Goal: Transaction & Acquisition: Book appointment/travel/reservation

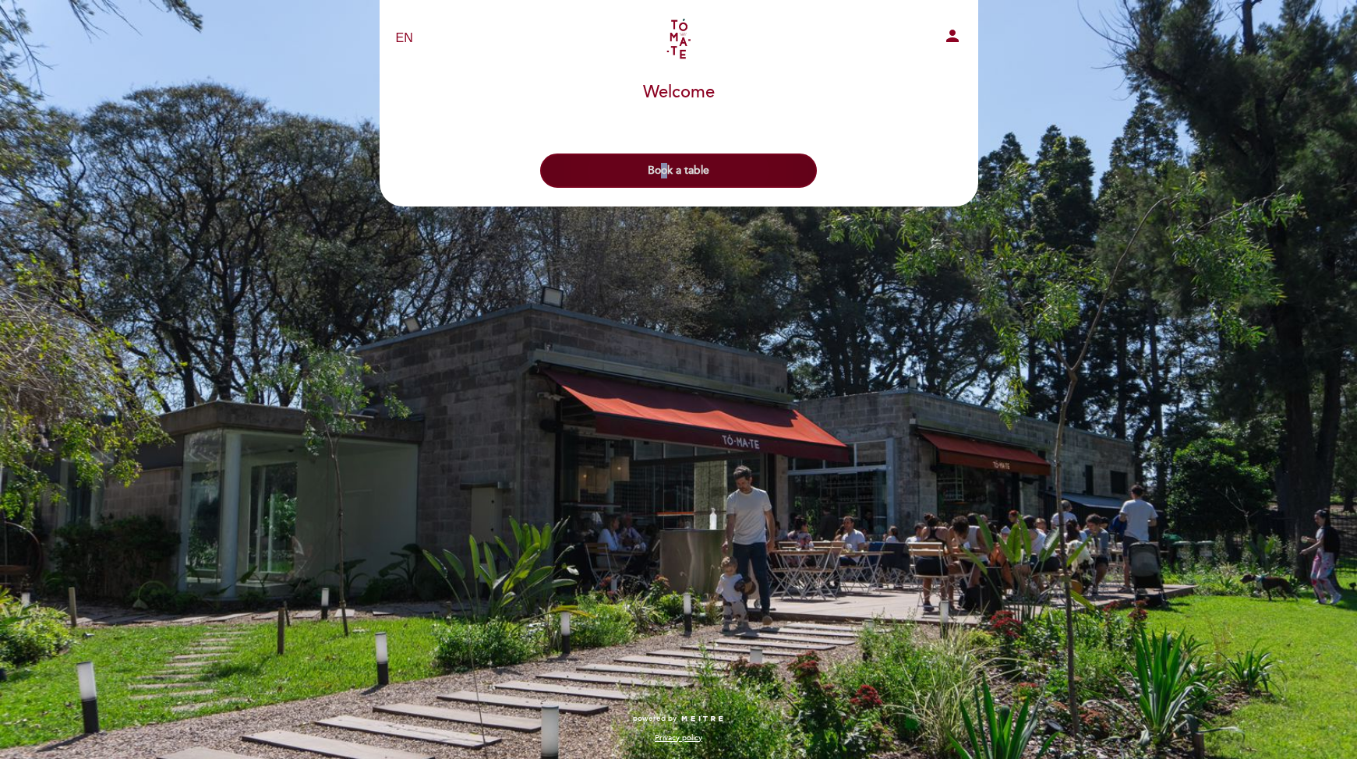
click at [661, 190] on header "EN ES PT Tomate - [GEOGRAPHIC_DATA] person Welcome Welcome, Change user Book a …" at bounding box center [679, 103] width 599 height 207
click at [659, 185] on button "Book a table" at bounding box center [678, 171] width 277 height 34
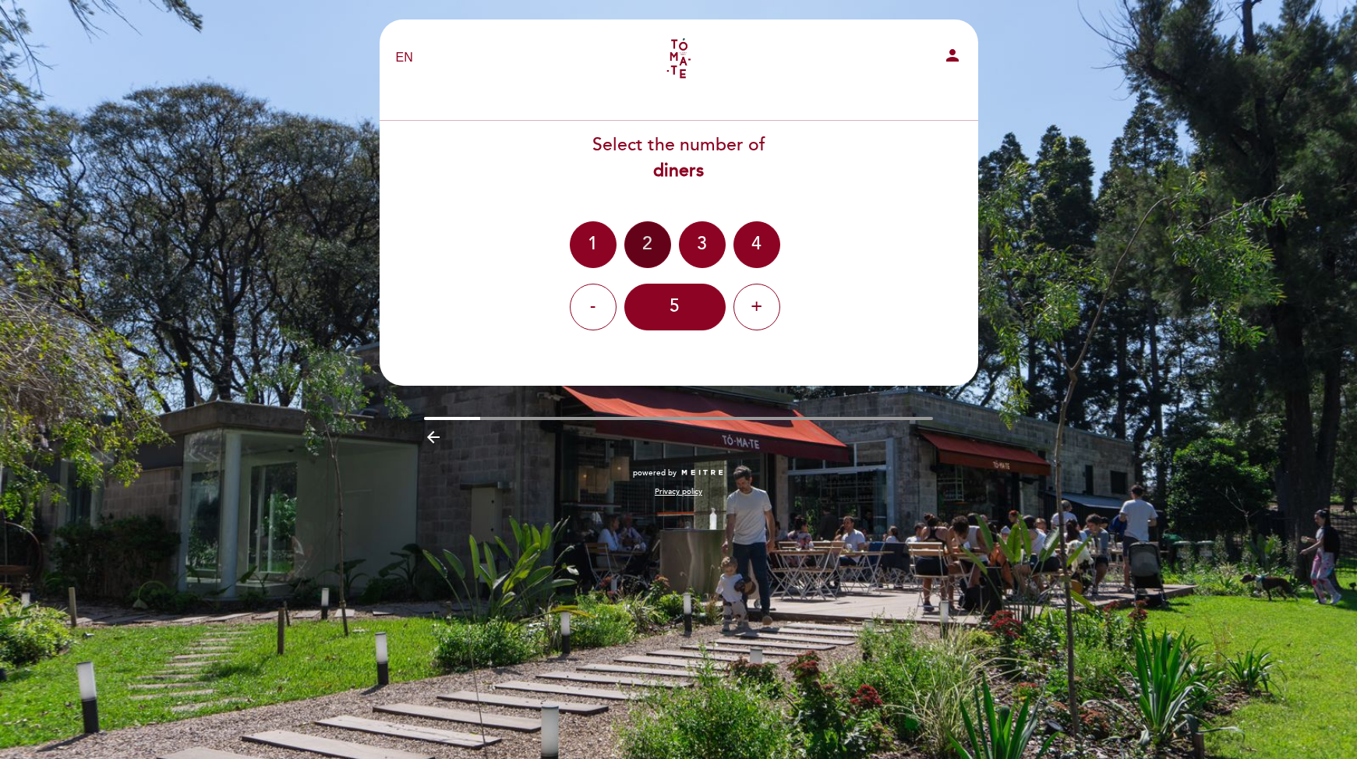
click at [636, 261] on div "2" at bounding box center [647, 244] width 47 height 47
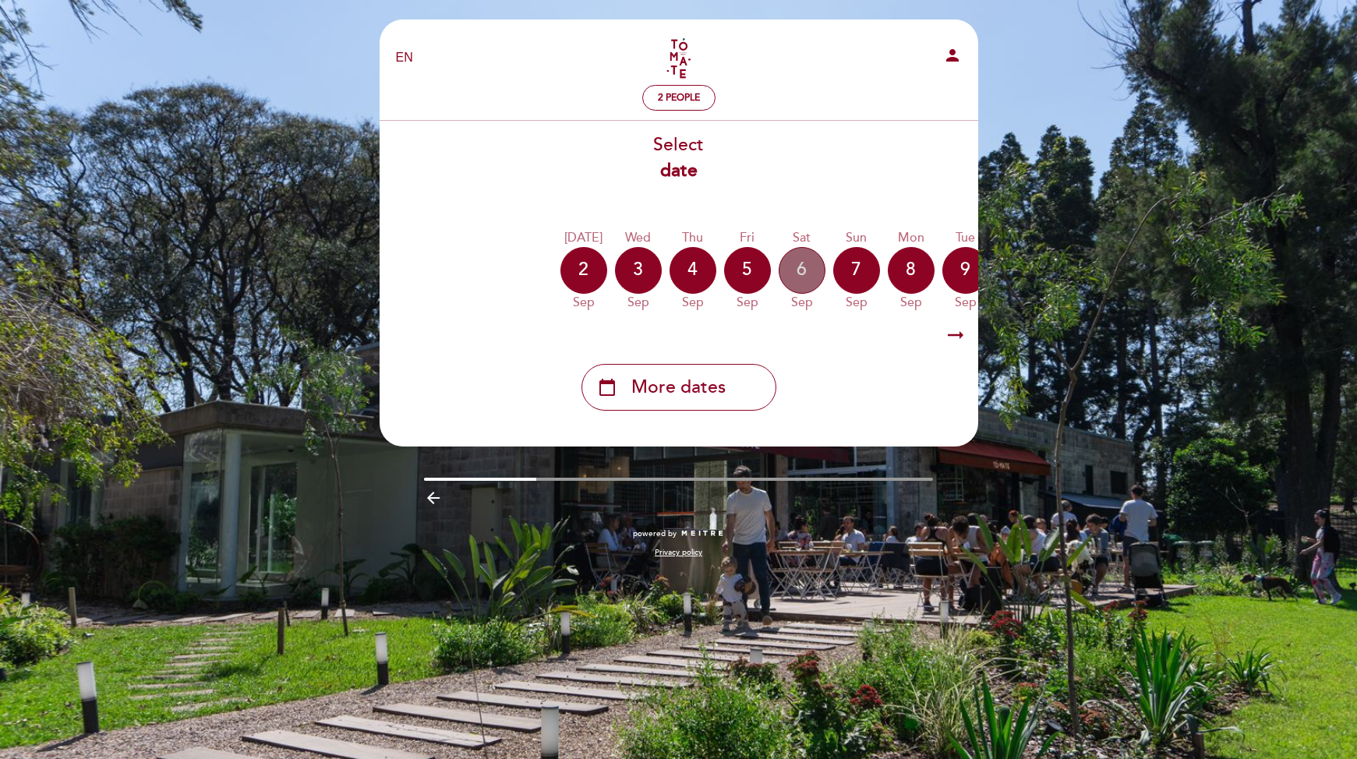
click at [795, 271] on div "6" at bounding box center [802, 270] width 47 height 47
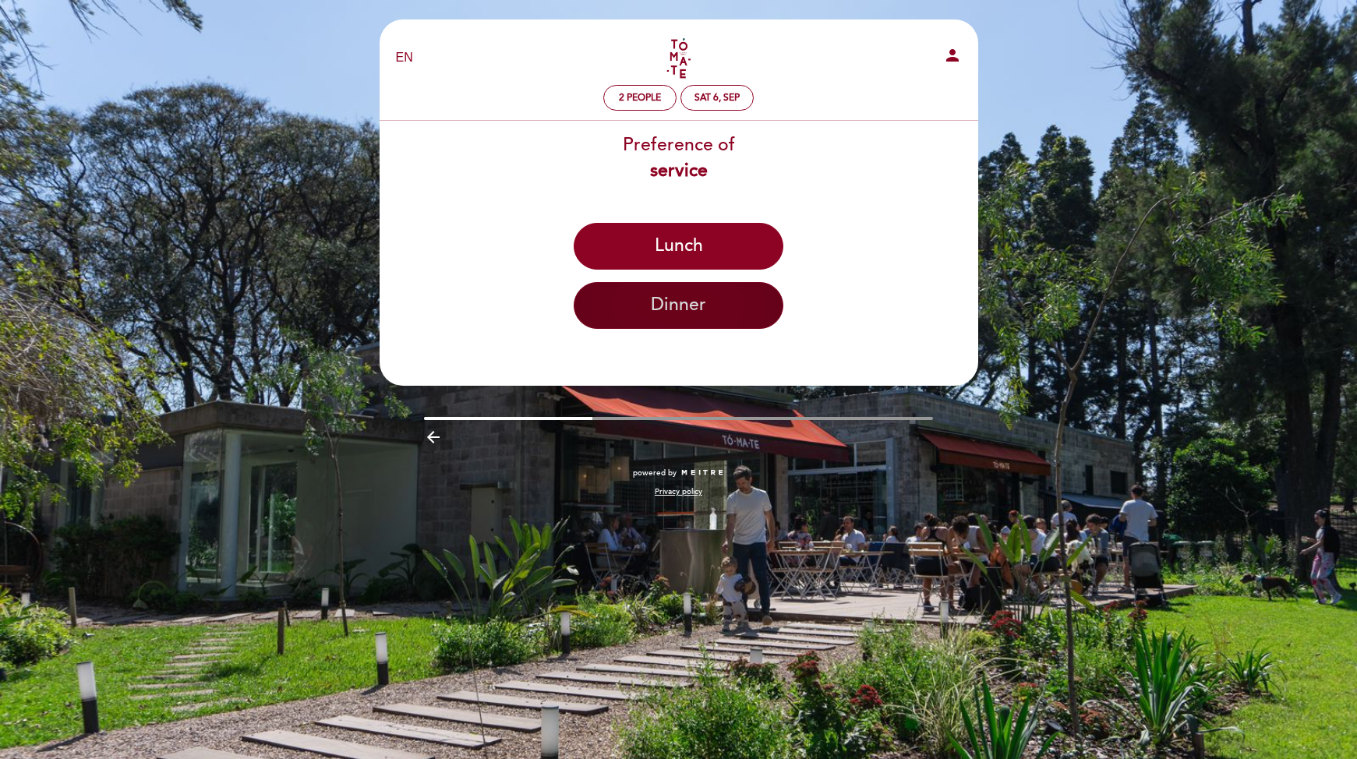
click at [667, 307] on button "Dinner" at bounding box center [679, 305] width 210 height 47
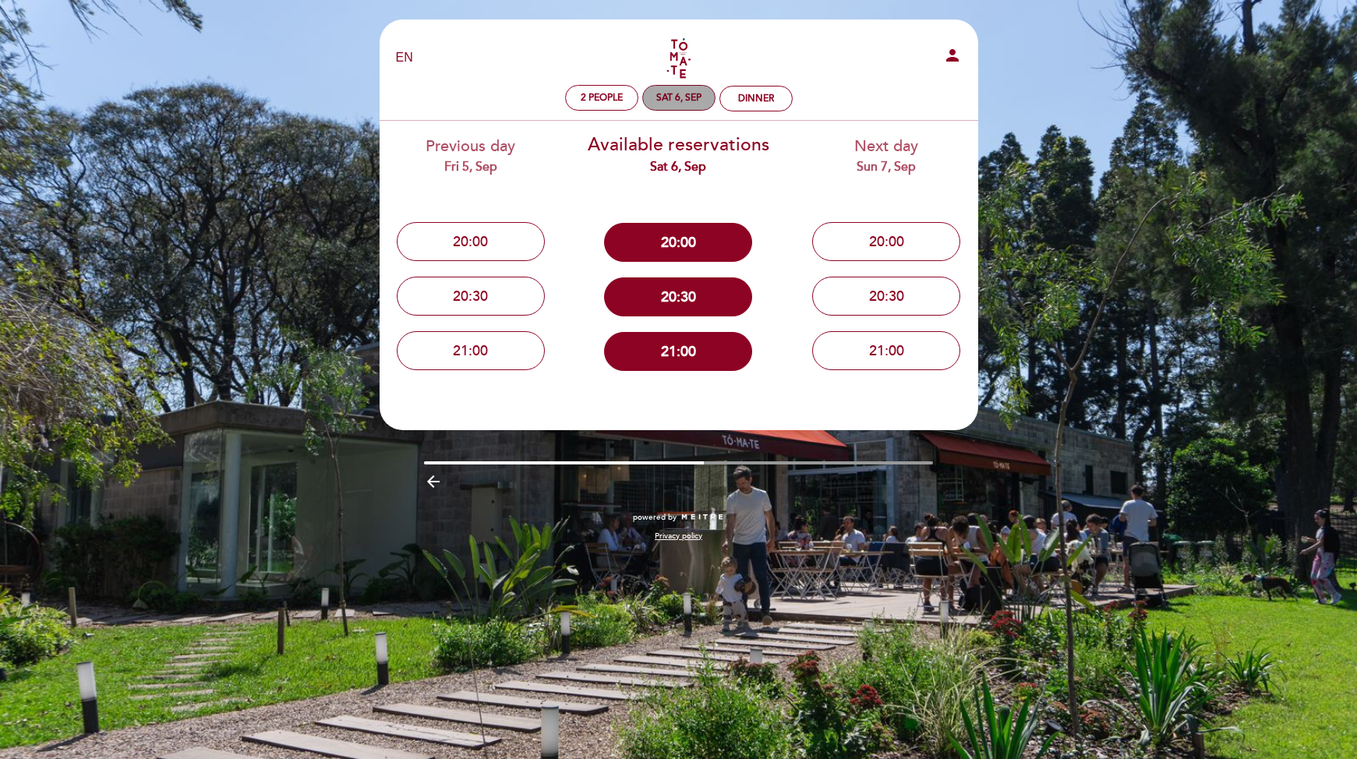
click at [696, 97] on div "Sat 6, Sep" at bounding box center [678, 98] width 45 height 12
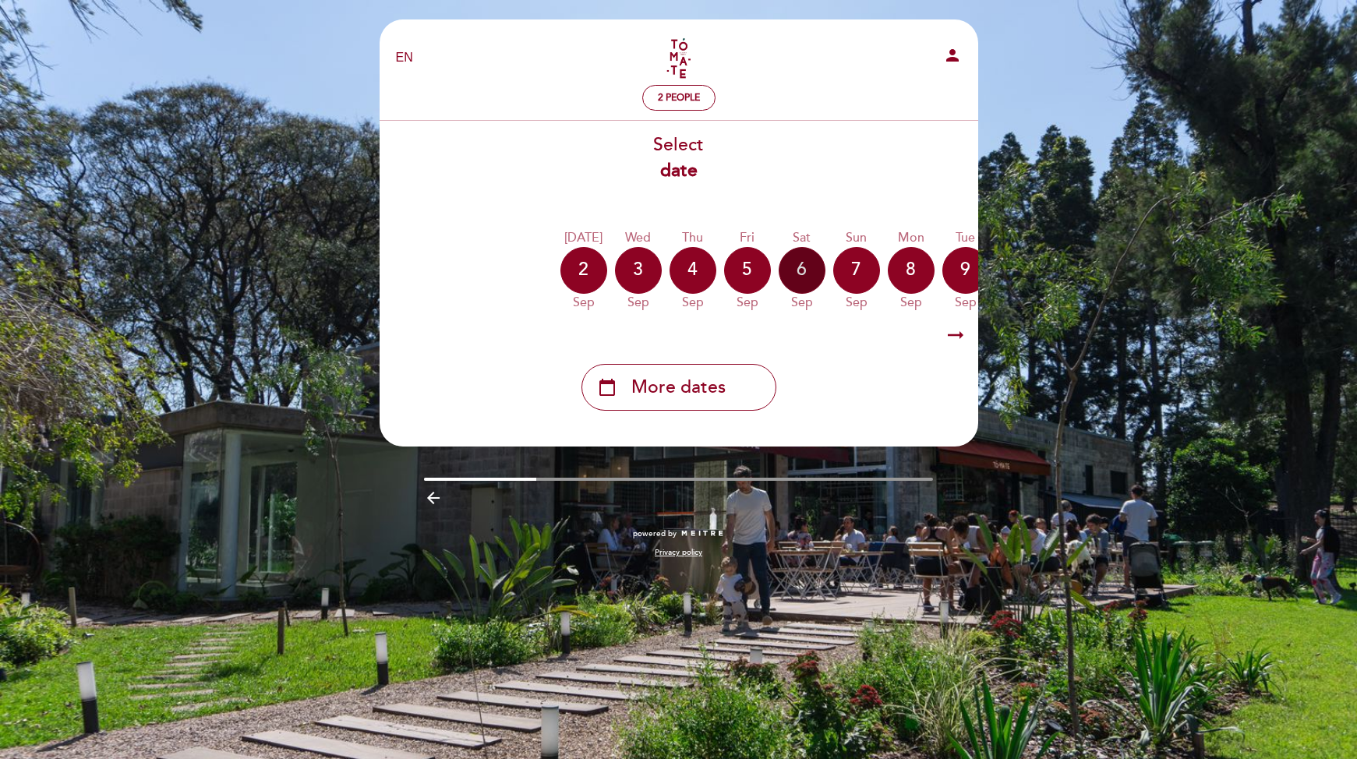
click at [817, 276] on div "6" at bounding box center [802, 270] width 47 height 47
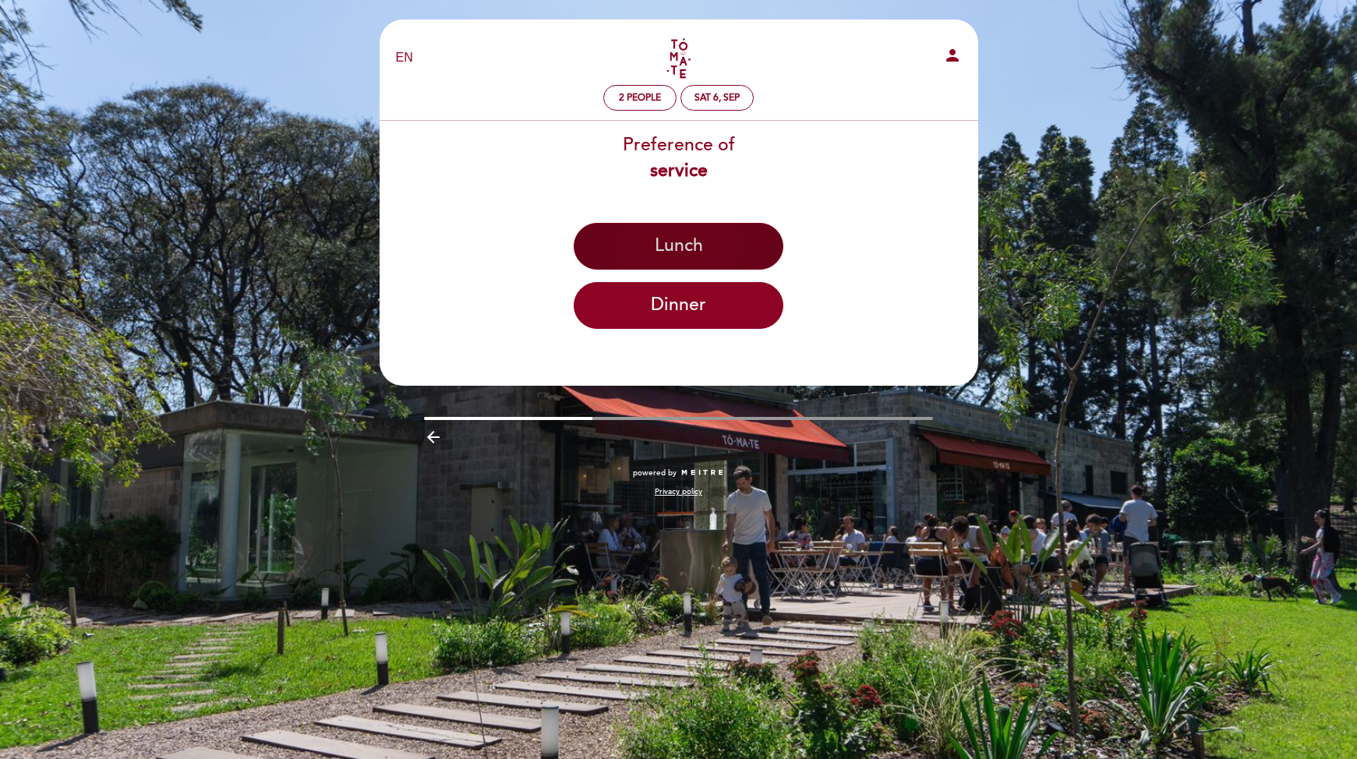
click at [702, 250] on button "Lunch" at bounding box center [679, 246] width 210 height 47
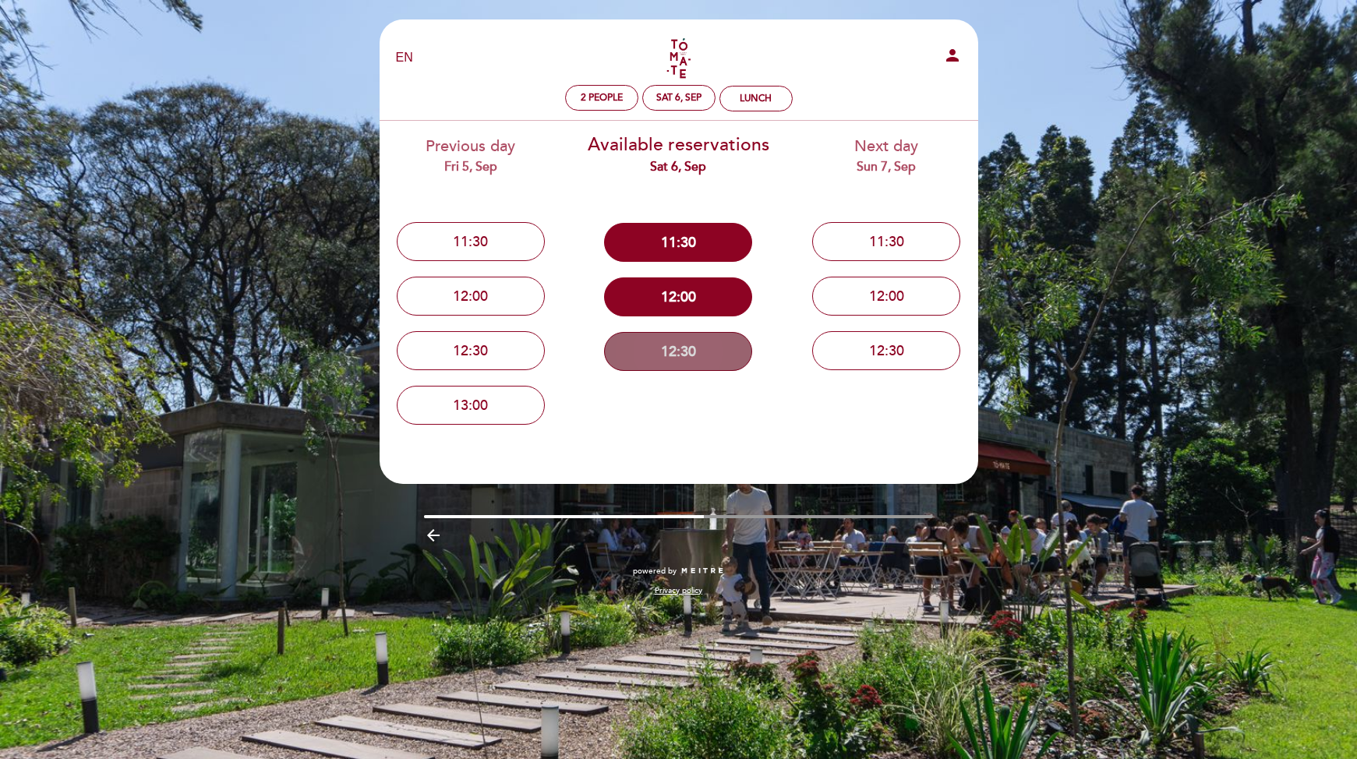
click at [704, 343] on button "12:30" at bounding box center [678, 351] width 148 height 39
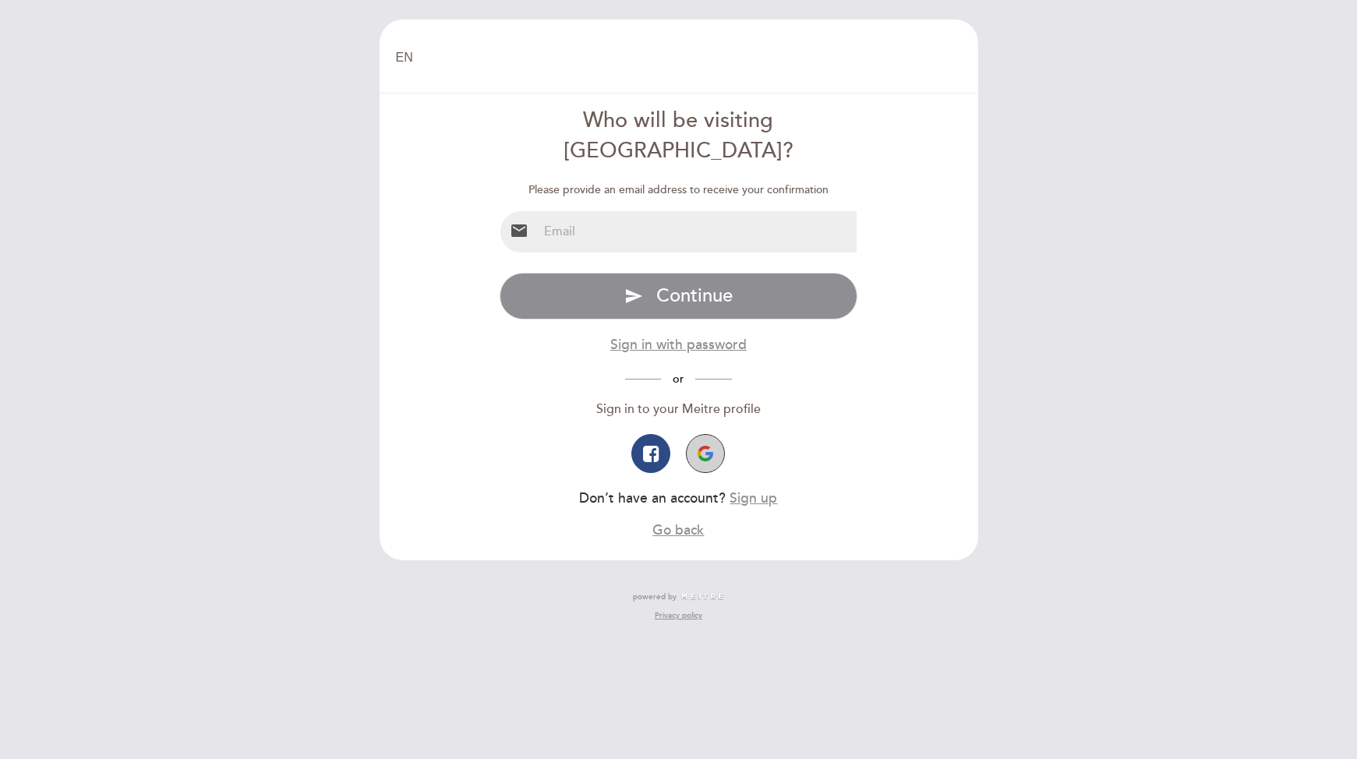
click at [716, 434] on button "button" at bounding box center [705, 453] width 39 height 39
